Goal: Task Accomplishment & Management: Complete application form

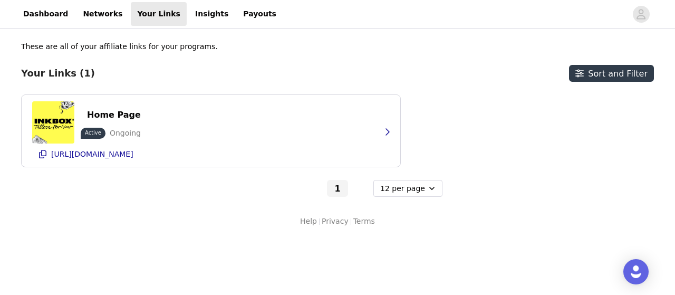
select select "12"
click at [45, 16] on link "Dashboard" at bounding box center [45, 14] width 57 height 24
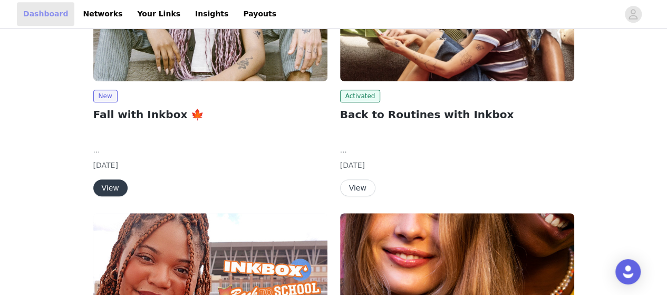
scroll to position [264, 0]
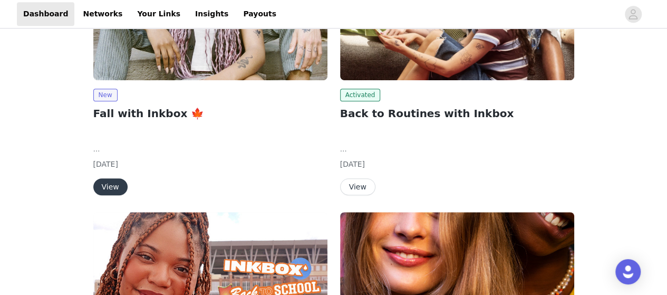
click at [359, 188] on button "View" at bounding box center [357, 186] width 35 height 17
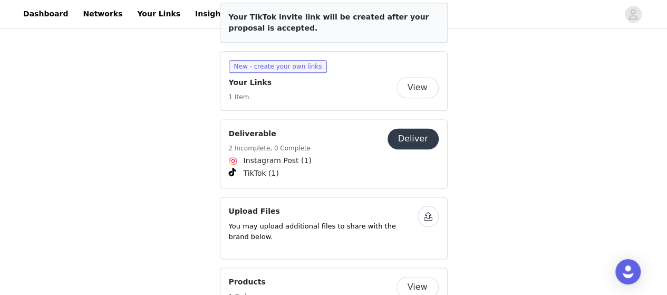
scroll to position [633, 0]
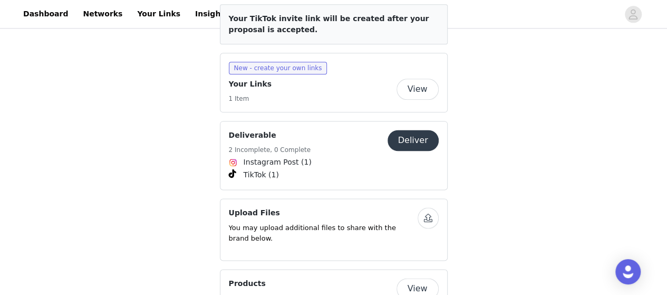
click at [411, 130] on button "Deliver" at bounding box center [413, 140] width 51 height 21
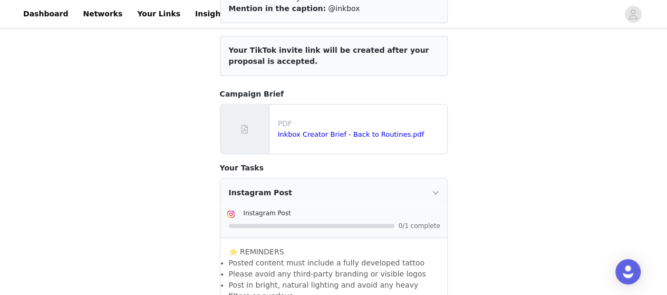
scroll to position [316, 0]
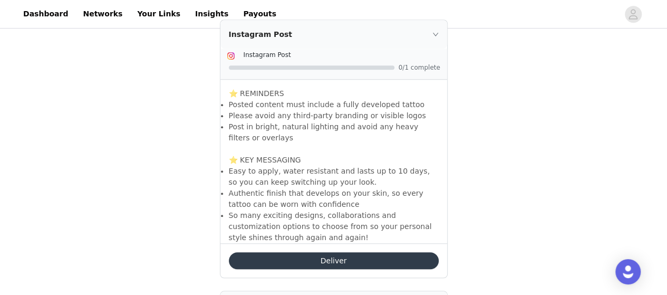
click at [339, 257] on button "Deliver" at bounding box center [334, 260] width 210 height 17
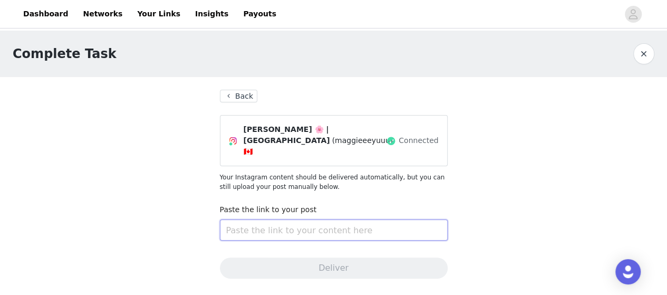
click at [274, 219] on input "text" at bounding box center [334, 229] width 228 height 21
paste input "[URL][DOMAIN_NAME]"
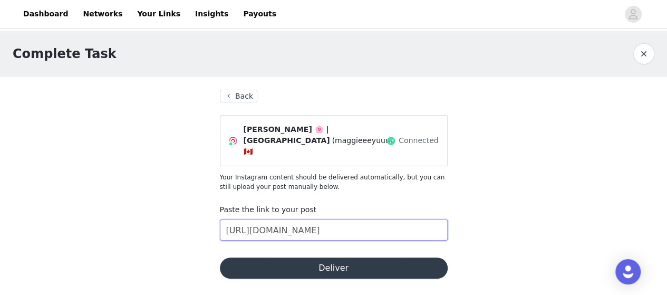
type input "[URL][DOMAIN_NAME]"
click at [269, 257] on button "Deliver" at bounding box center [334, 267] width 228 height 21
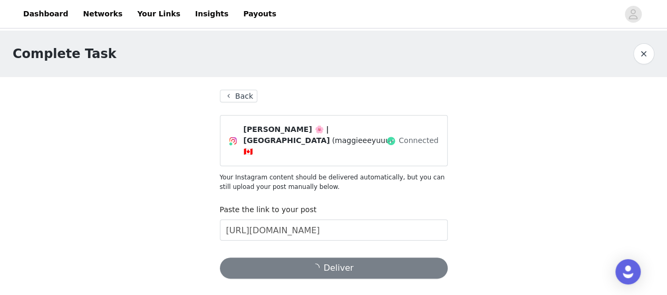
scroll to position [105, 0]
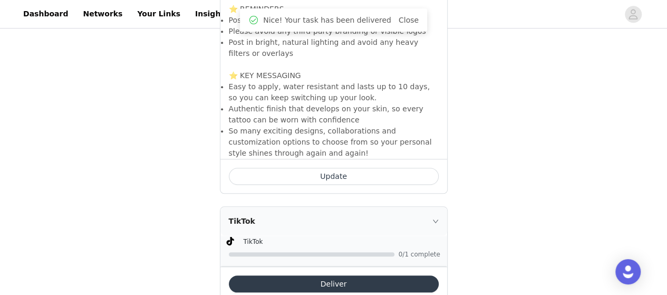
scroll to position [429, 0]
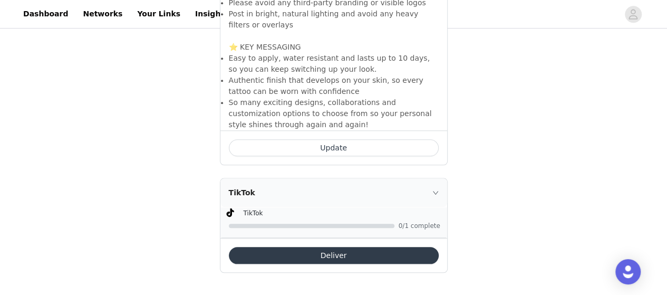
click at [346, 258] on button "Deliver" at bounding box center [334, 255] width 210 height 17
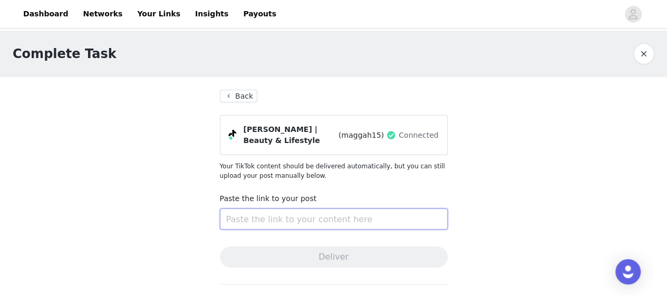
click at [272, 213] on input "text" at bounding box center [334, 218] width 228 height 21
paste input "[URL][DOMAIN_NAME]"
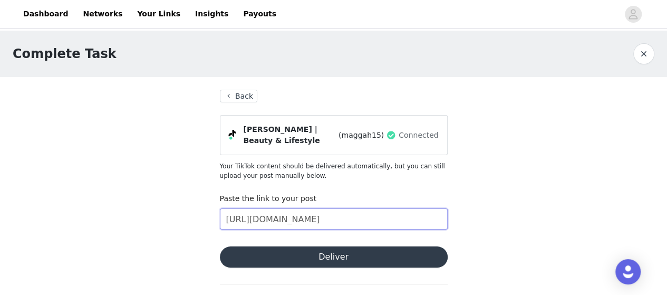
scroll to position [0, 35]
type input "[URL][DOMAIN_NAME]"
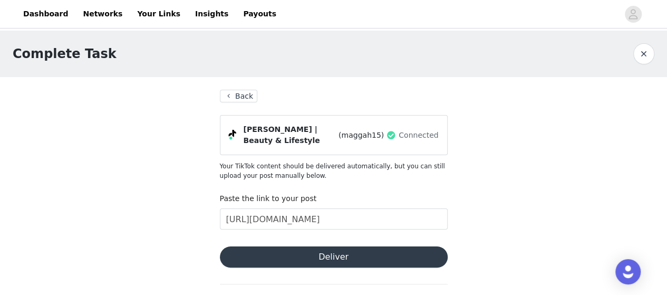
click at [332, 250] on button "Deliver" at bounding box center [334, 256] width 228 height 21
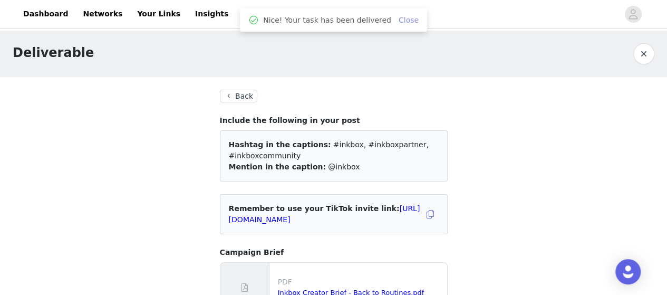
click at [401, 20] on link "Close" at bounding box center [409, 20] width 20 height 8
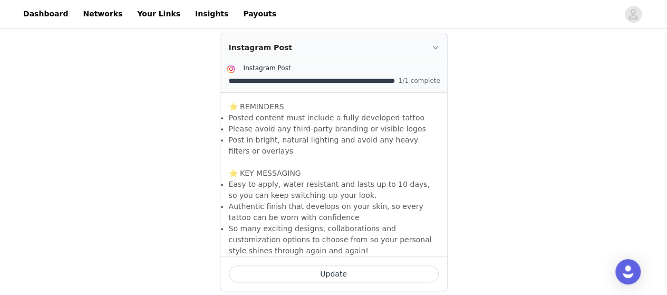
scroll to position [429, 0]
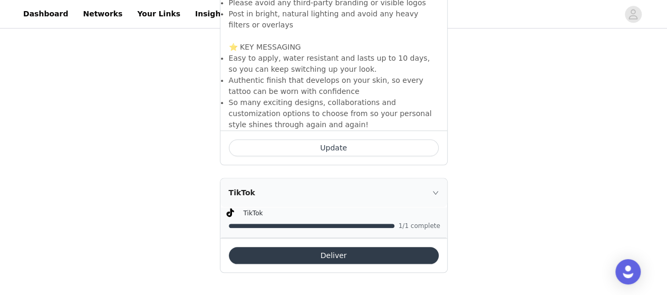
click at [295, 247] on button "Deliver" at bounding box center [334, 255] width 210 height 17
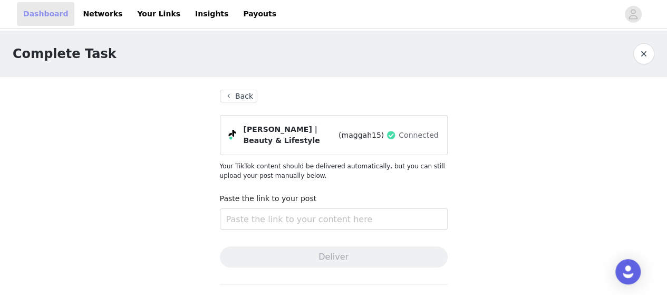
click at [44, 21] on link "Dashboard" at bounding box center [45, 14] width 57 height 24
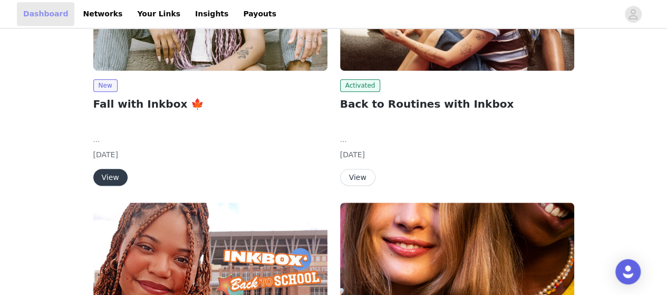
scroll to position [264, 0]
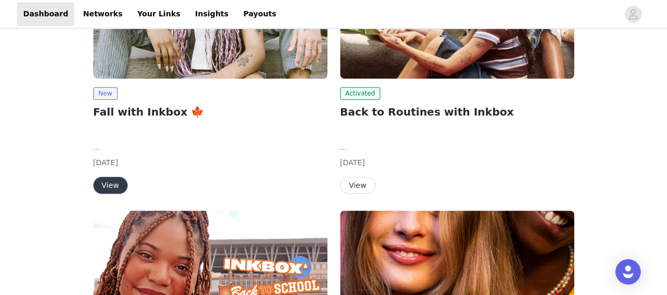
click at [357, 178] on button "View" at bounding box center [357, 185] width 35 height 17
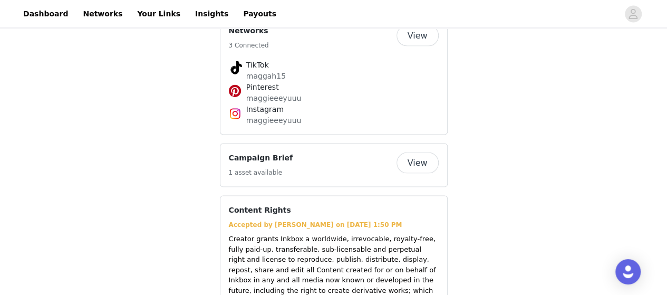
scroll to position [1011, 0]
